Goal: Find specific page/section: Find specific page/section

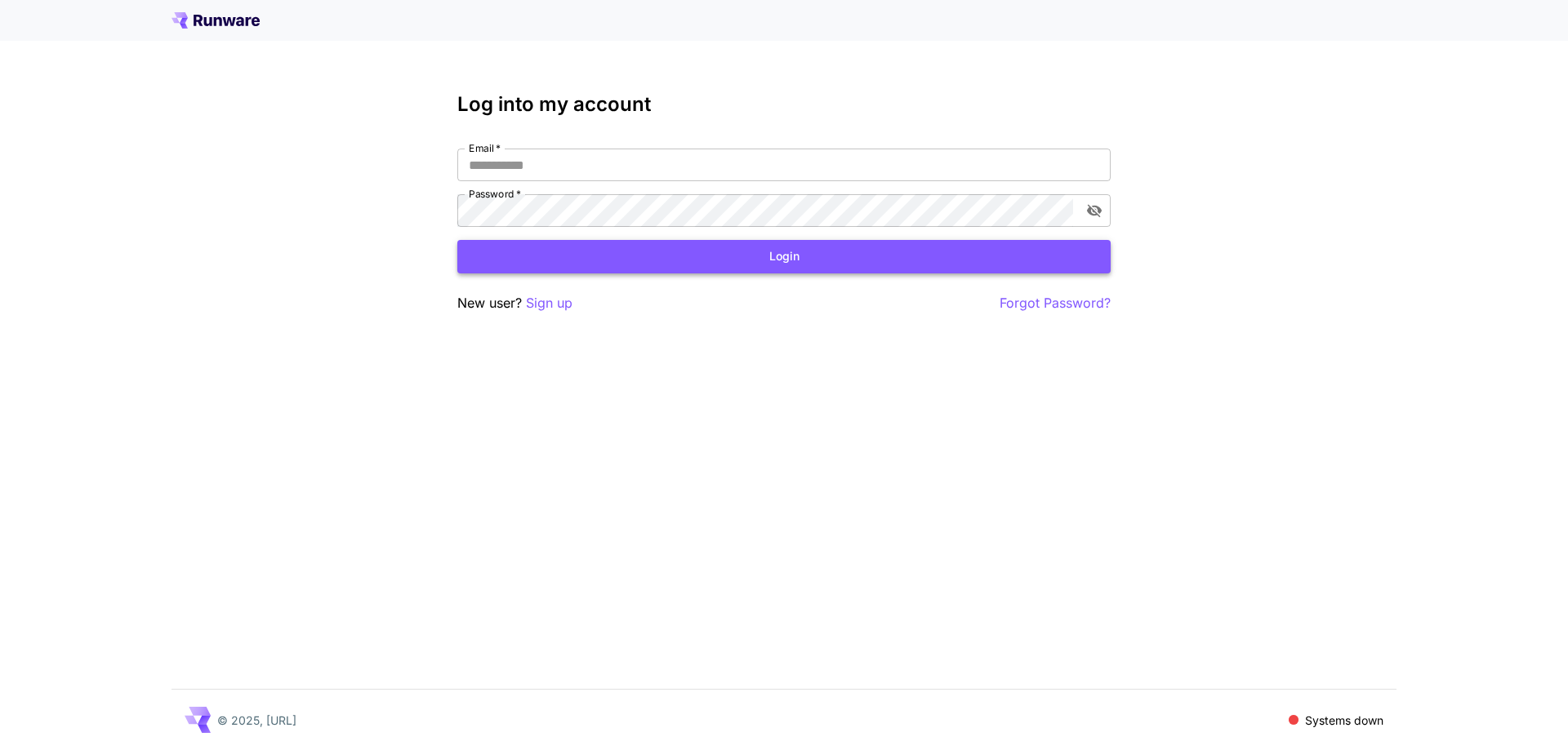
type input "**********"
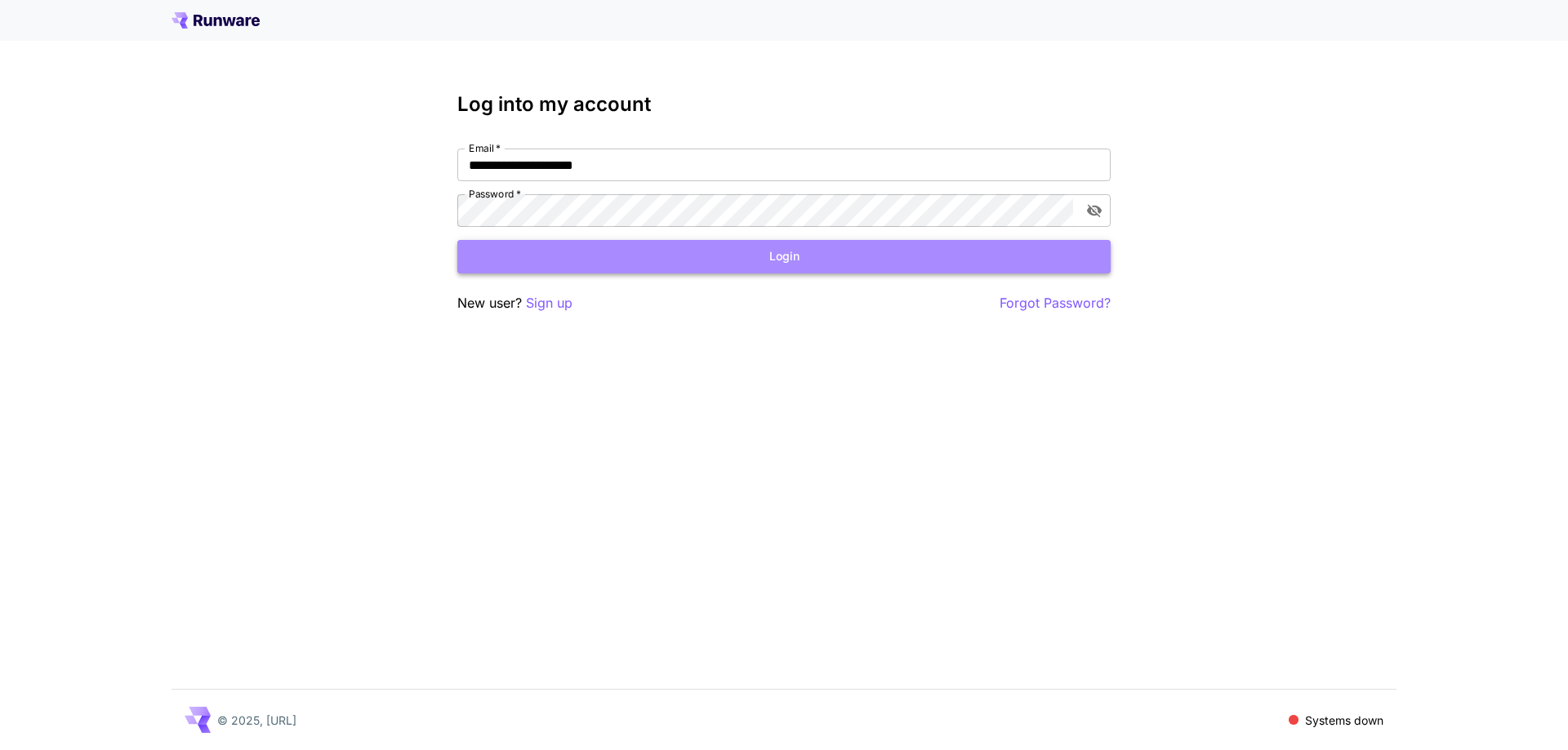
click at [628, 252] on button "Login" at bounding box center [784, 257] width 653 height 33
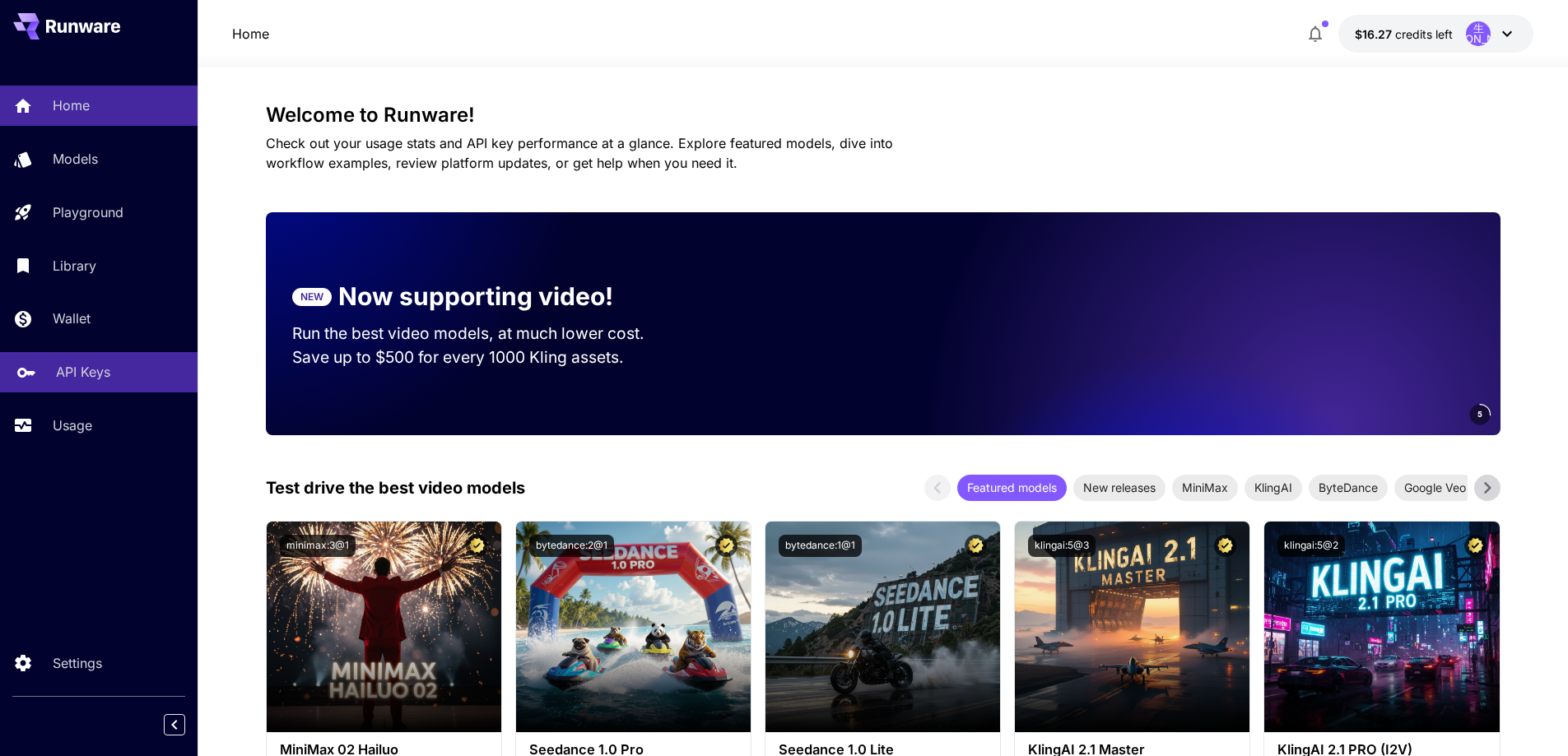
click at [67, 359] on link "API Keys" at bounding box center [99, 372] width 197 height 40
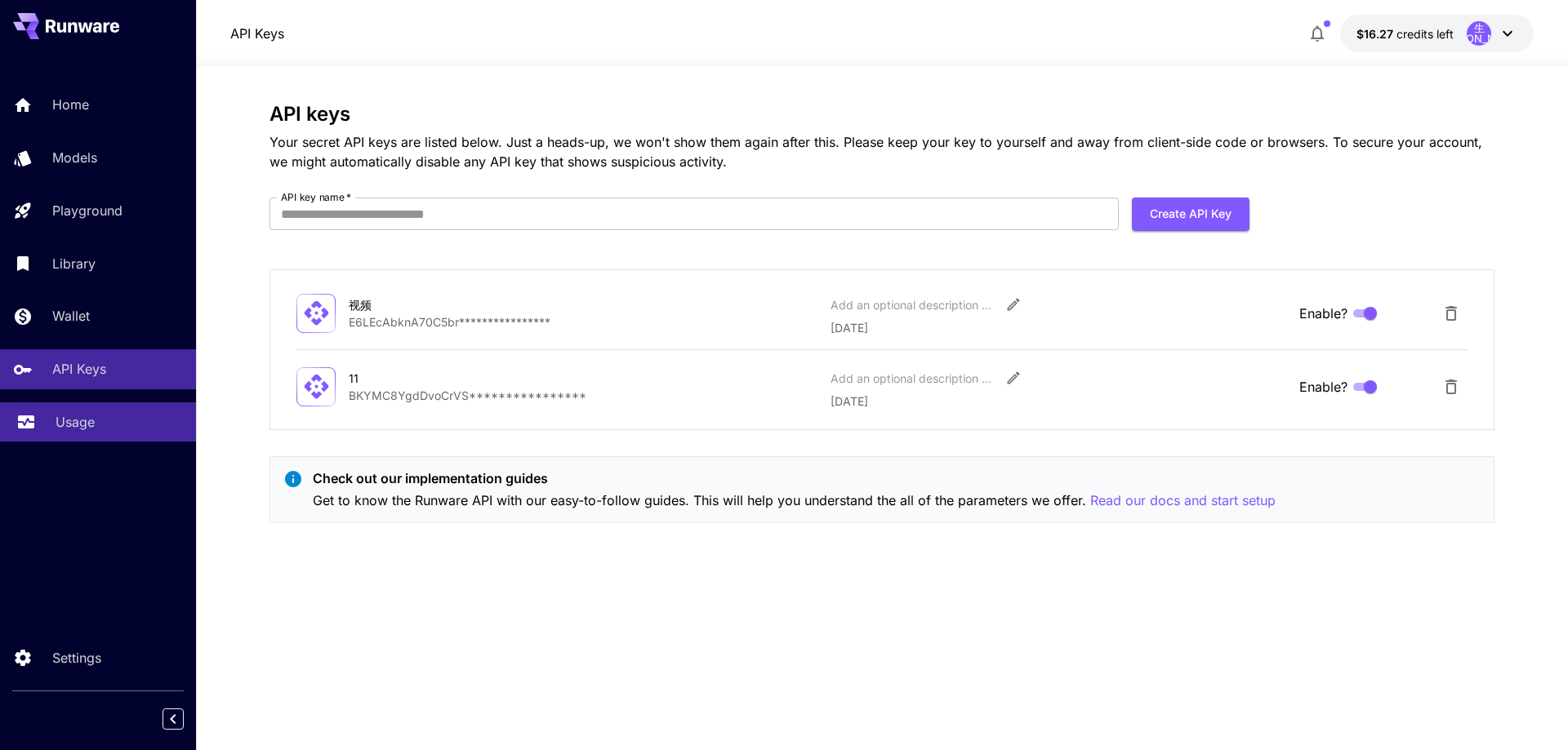
click at [63, 417] on p "Usage" at bounding box center [75, 422] width 39 height 20
